Goal: Task Accomplishment & Management: Complete application form

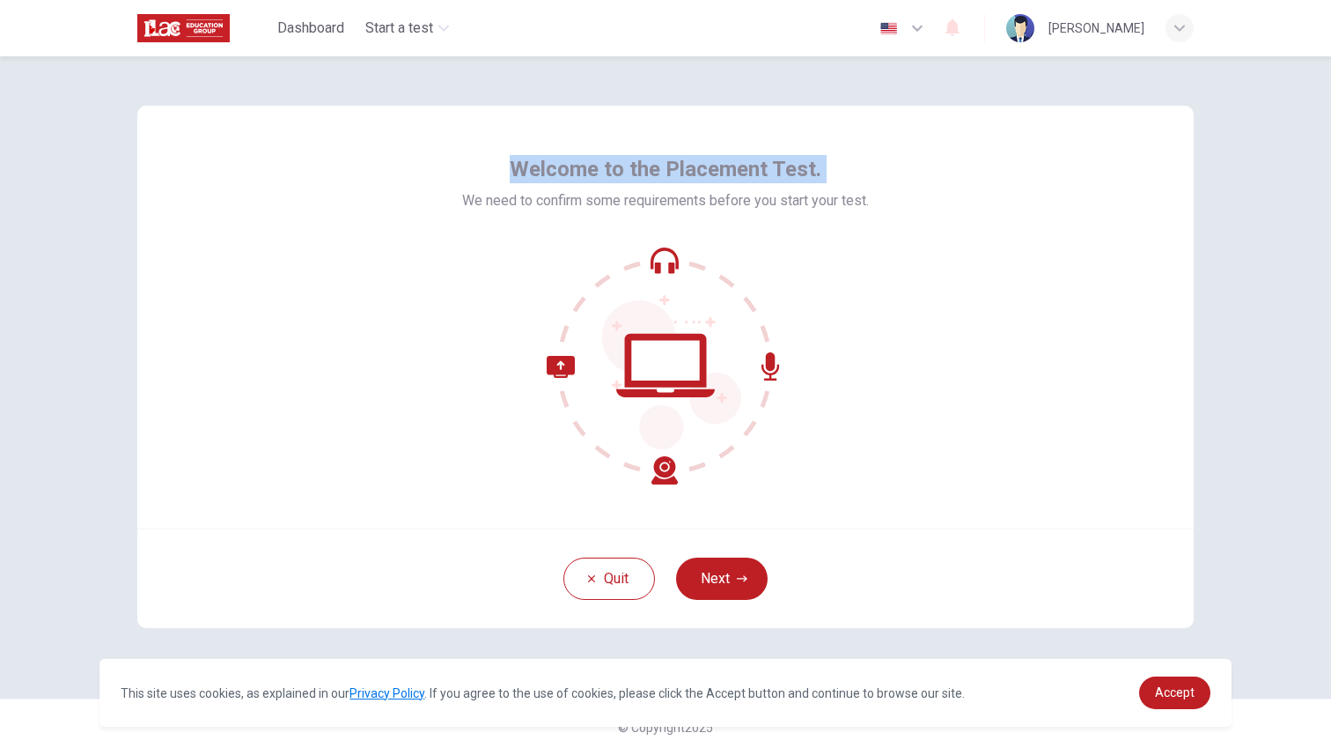
drag, startPoint x: 515, startPoint y: 166, endPoint x: 860, endPoint y: 151, distance: 345.4
click at [860, 151] on div "Welcome to the Placement Test. We need to confirm some requirements before you …" at bounding box center [665, 317] width 1056 height 423
copy span "Welcome to the Placement Test."
click at [900, 26] on img "button" at bounding box center [889, 28] width 22 height 13
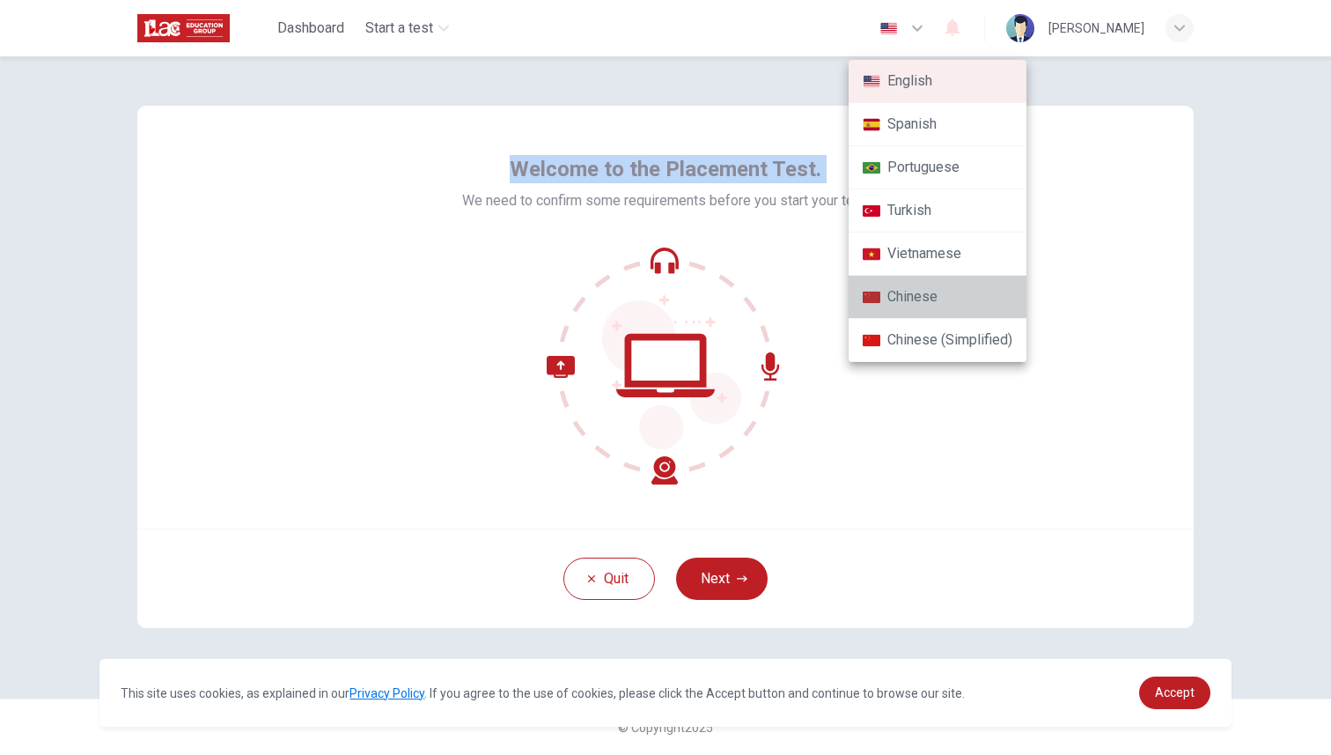
click at [943, 281] on li "Chinese" at bounding box center [938, 297] width 178 height 43
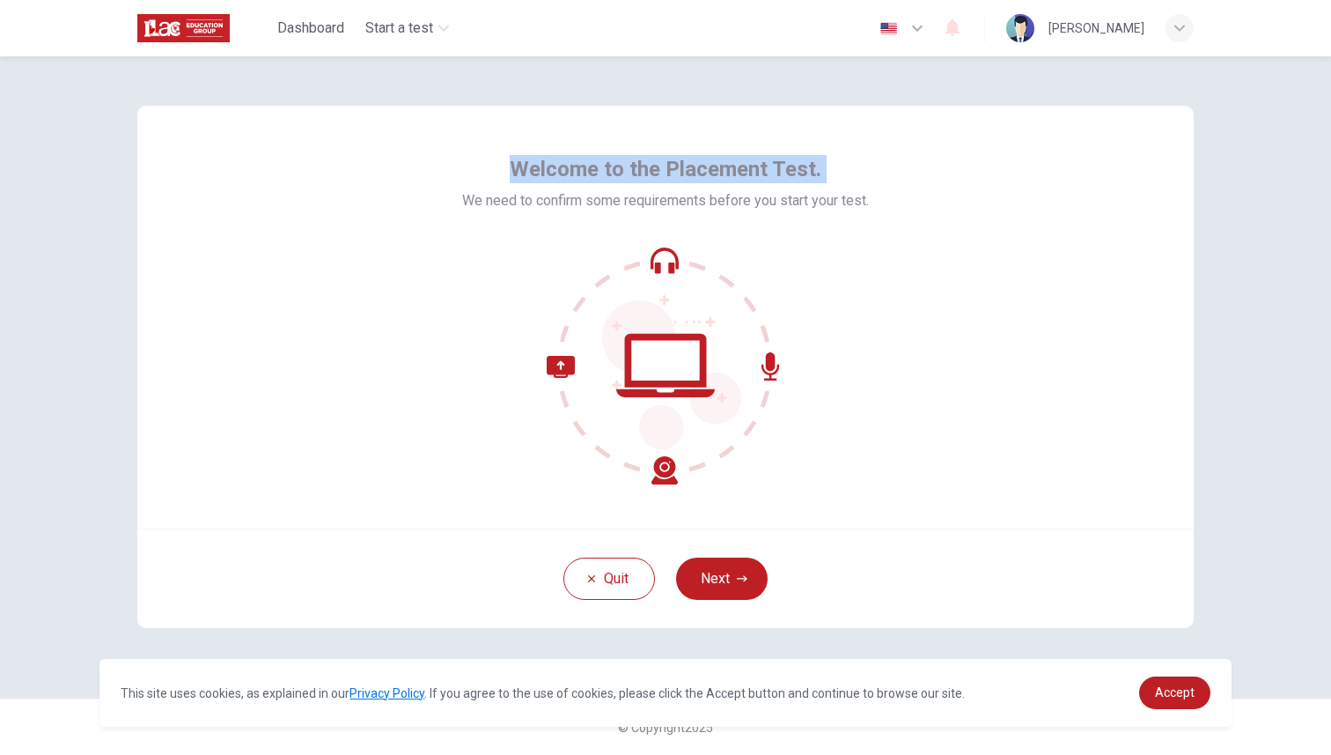
type input "zh"
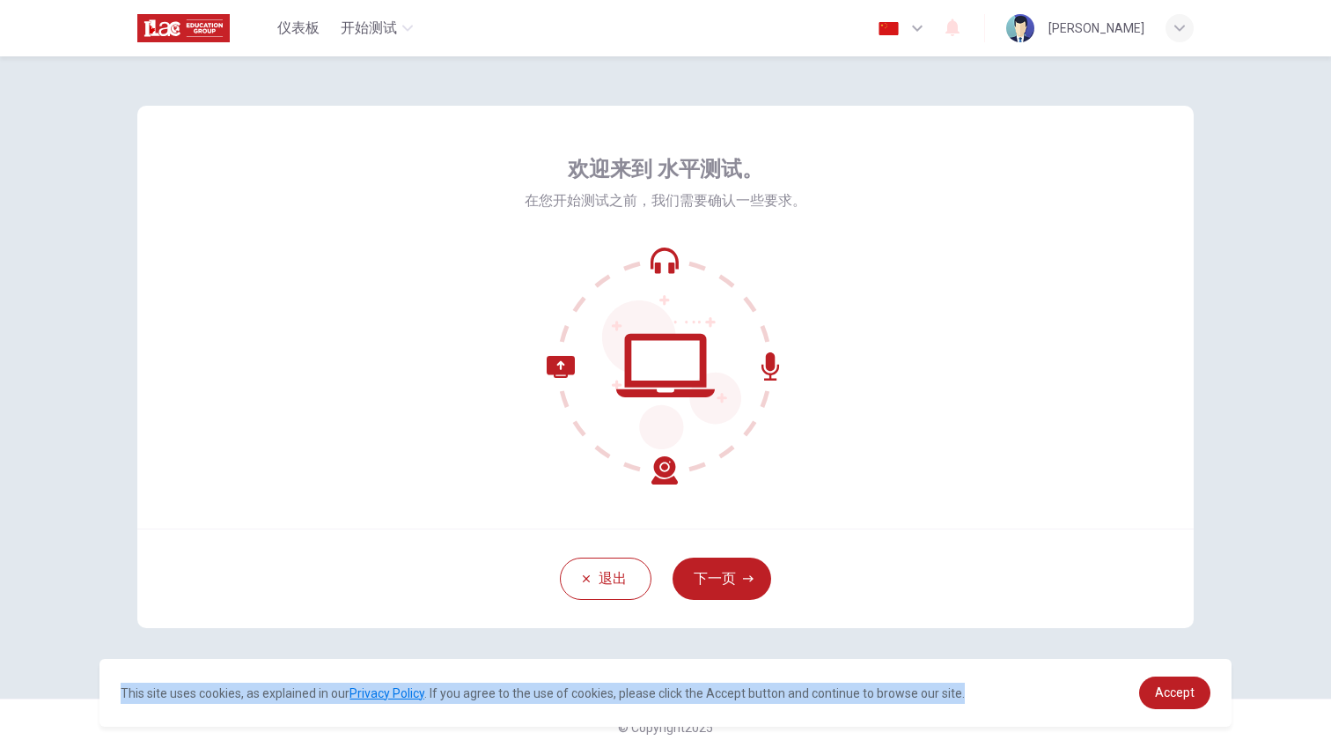
drag, startPoint x: 124, startPoint y: 693, endPoint x: 950, endPoint y: 709, distance: 826.0
click at [949, 709] on div "This site uses cookies, as explained in our Privacy Policy . If you agree to th…" at bounding box center [664, 693] width 1131 height 68
copy span "This site uses cookies, as explained in our Privacy Policy . If you agree to th…"
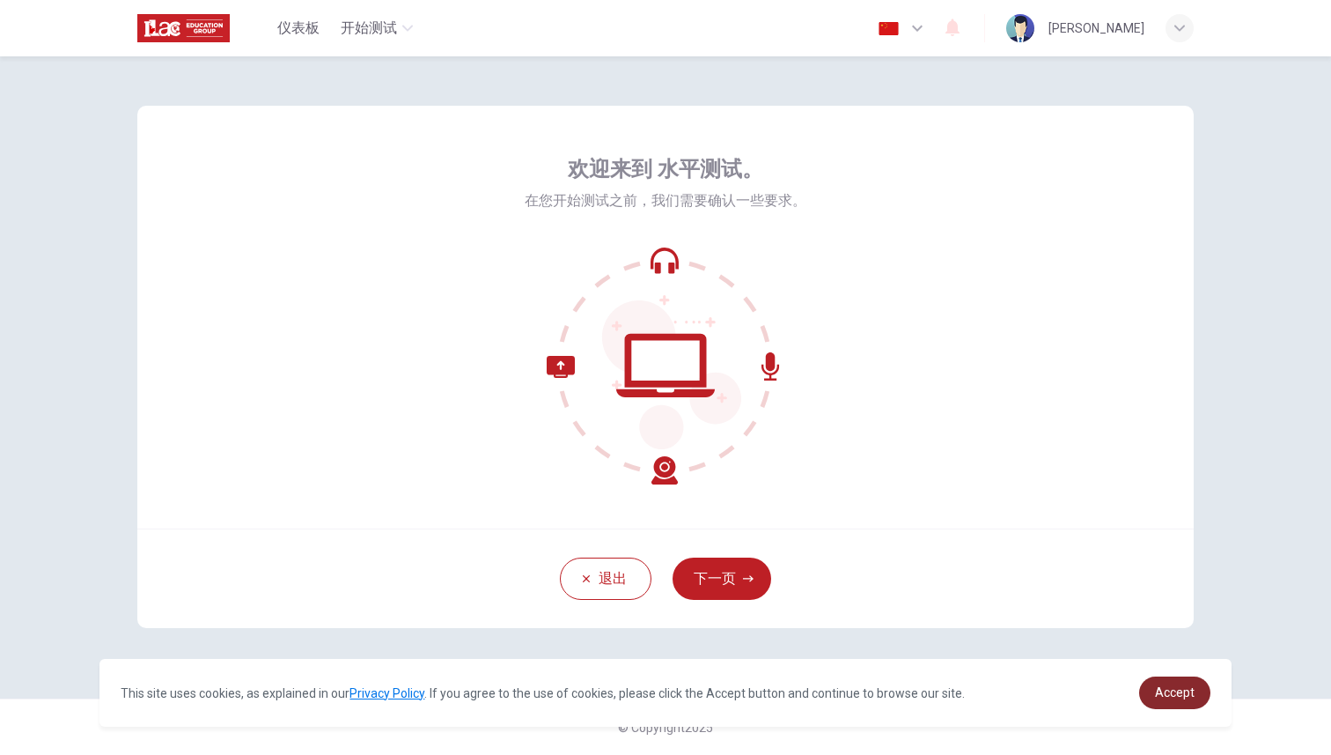
click at [1187, 696] on span "Accept" at bounding box center [1175, 692] width 40 height 14
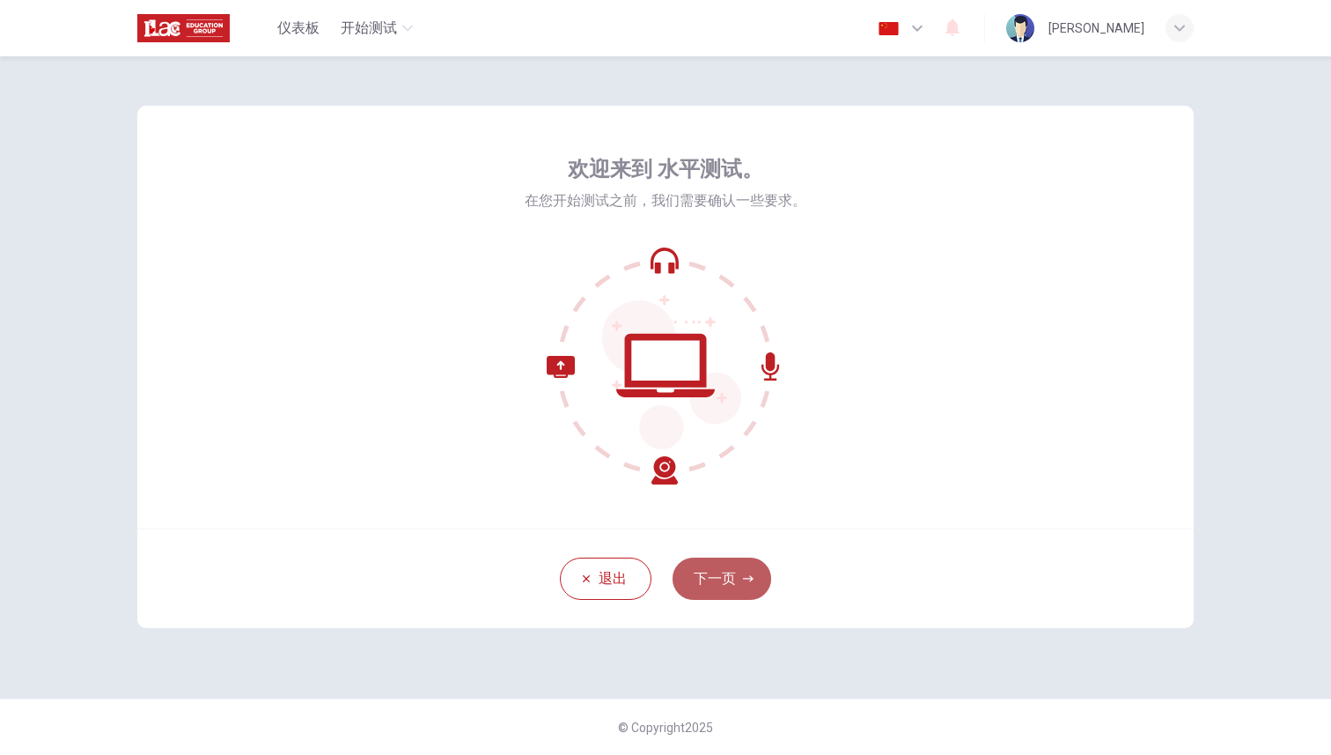
click at [753, 564] on button "下一页" at bounding box center [722, 578] width 99 height 42
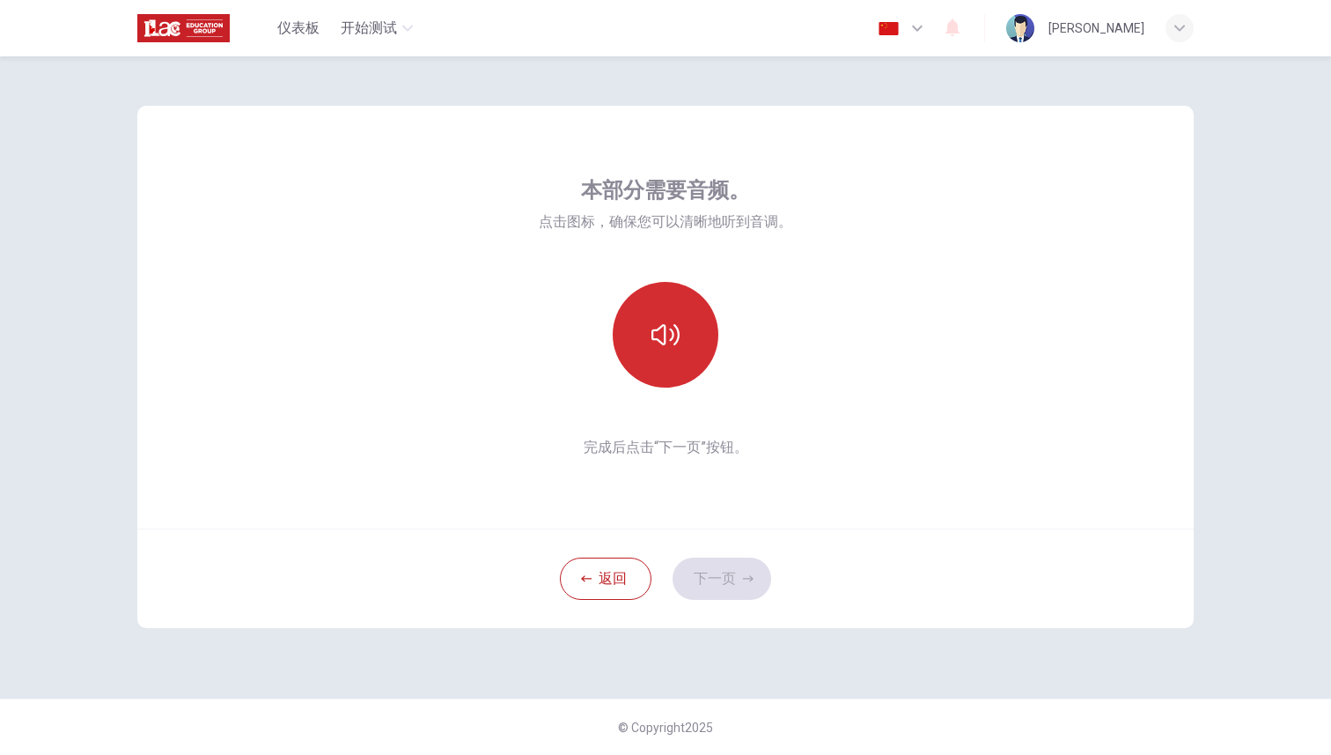
click at [694, 320] on button "button" at bounding box center [666, 335] width 106 height 106
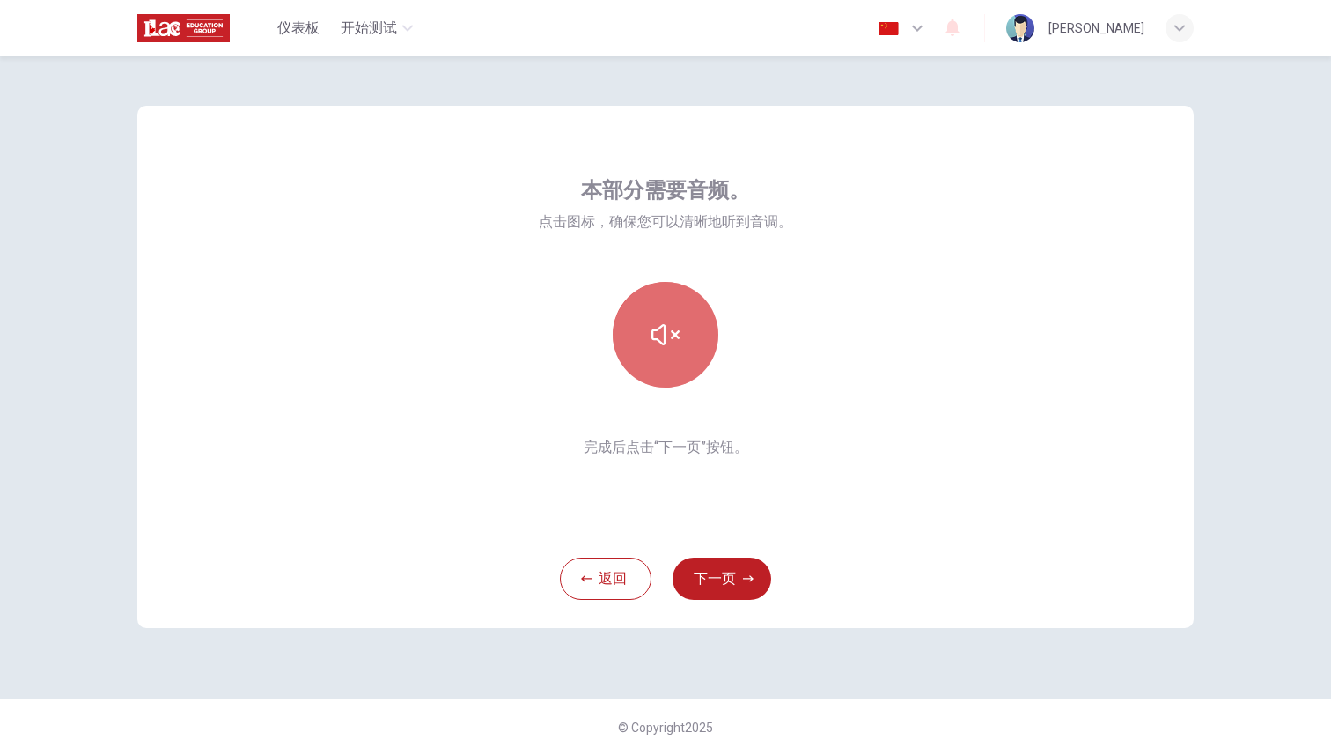
click at [674, 314] on button "button" at bounding box center [666, 335] width 106 height 106
